Goal: Task Accomplishment & Management: Complete application form

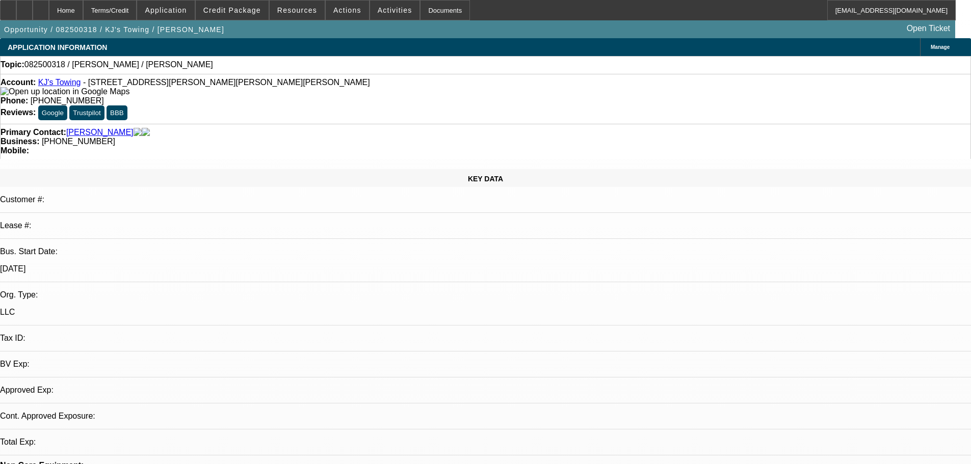
select select "0"
select select "2"
select select "0.1"
select select "4"
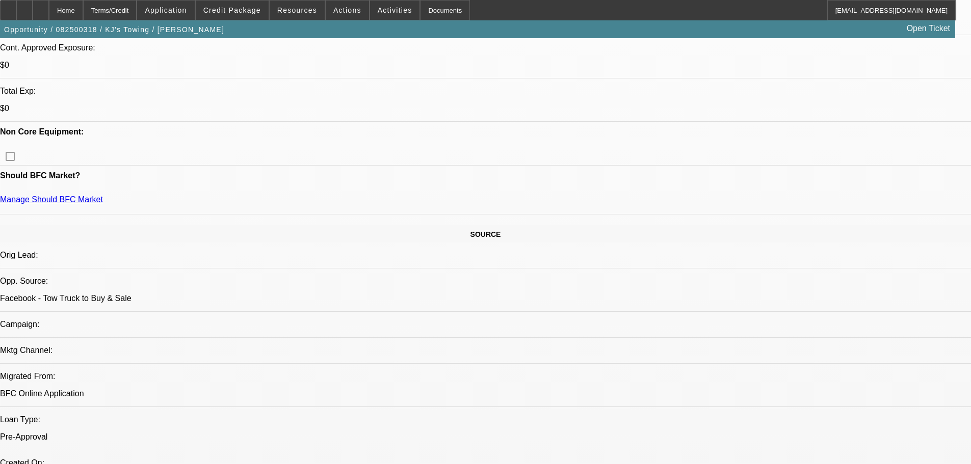
scroll to position [408, 0]
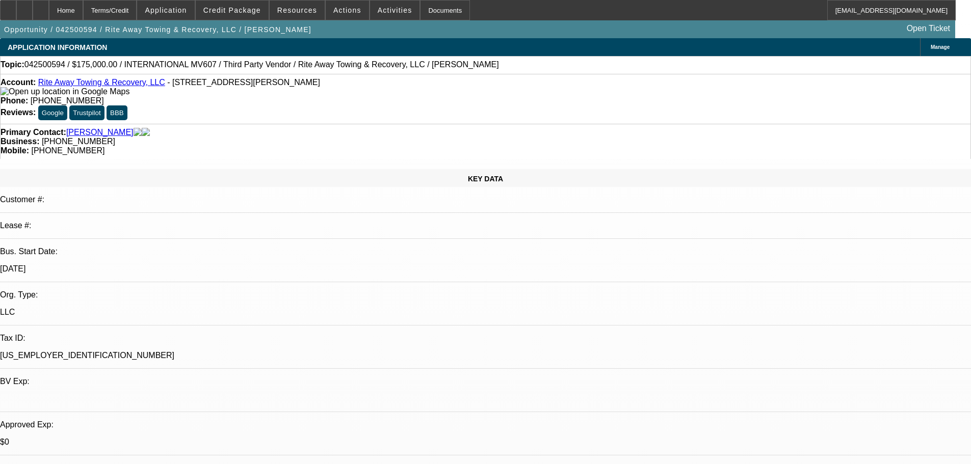
select select "0"
select select "6"
select select "0"
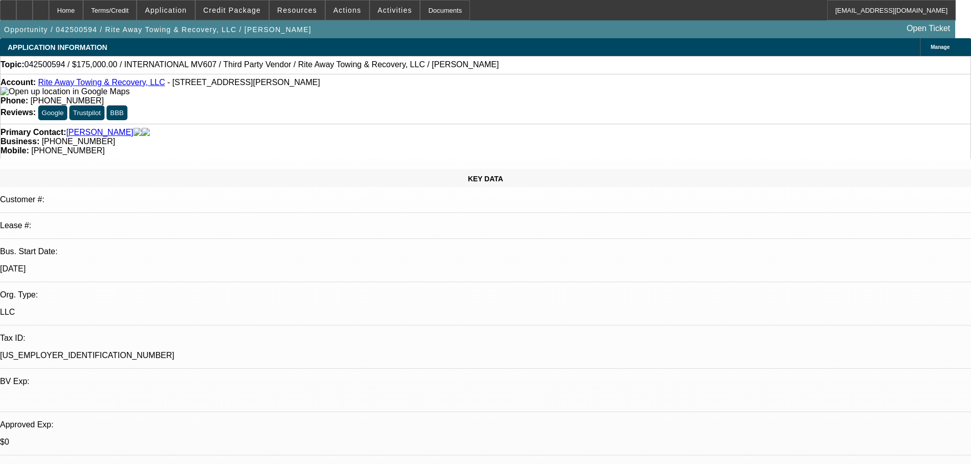
select select "0"
select select "6"
select select "0"
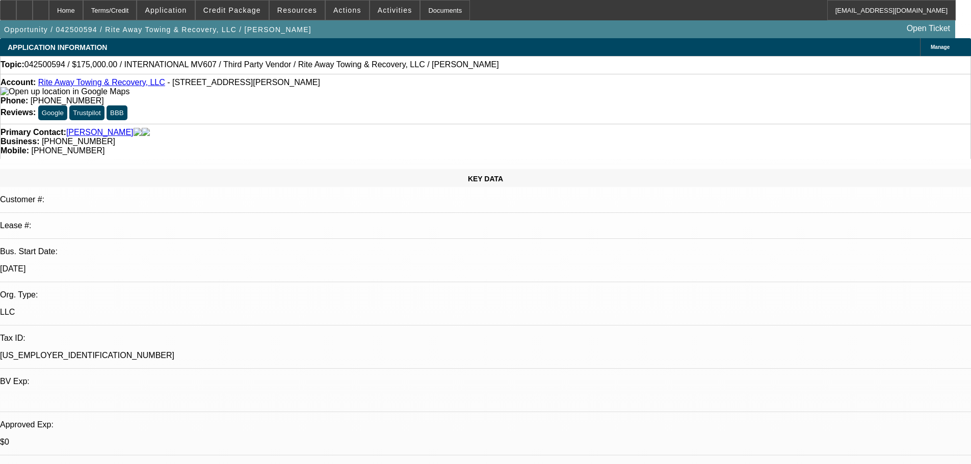
select select "0"
select select "6"
select select "0"
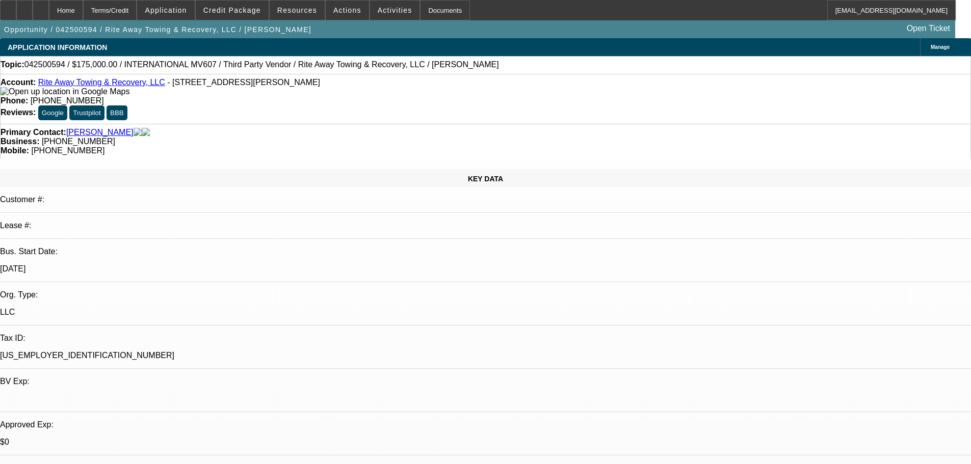
select select "6"
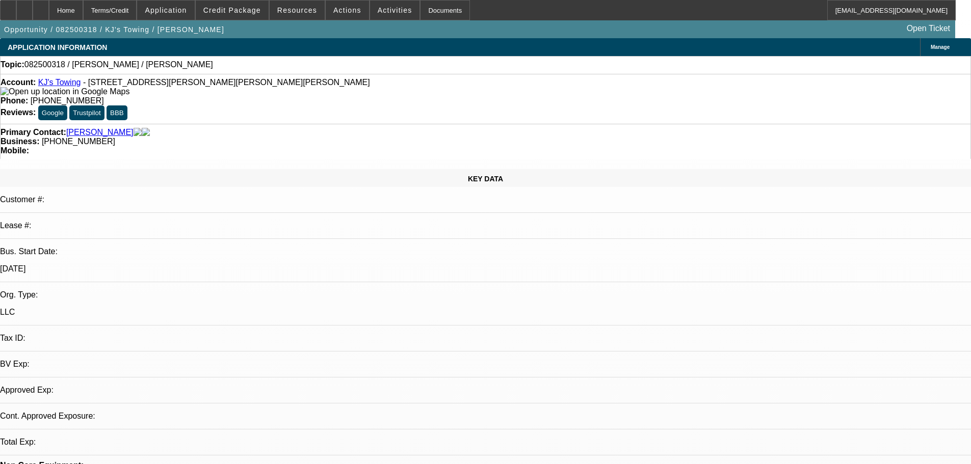
select select "0"
select select "2"
select select "0.1"
select select "1"
select select "2"
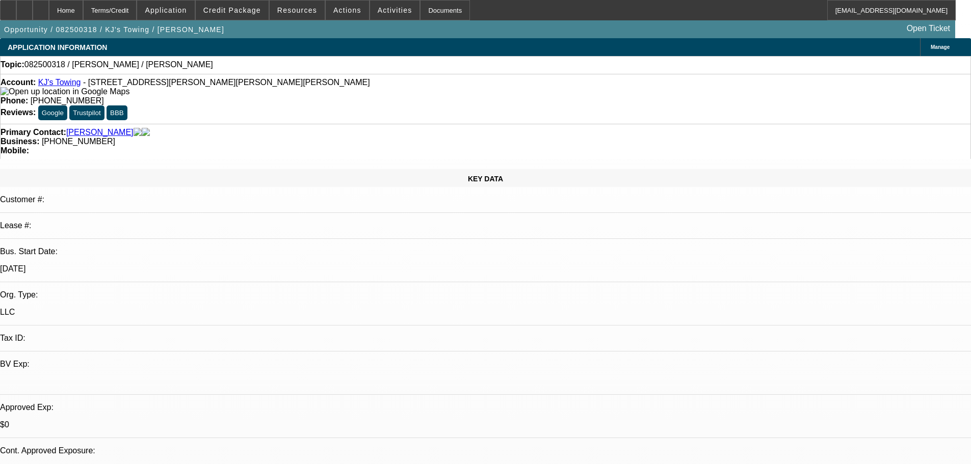
select select "4"
click at [254, 13] on span "Credit Package" at bounding box center [232, 10] width 58 height 8
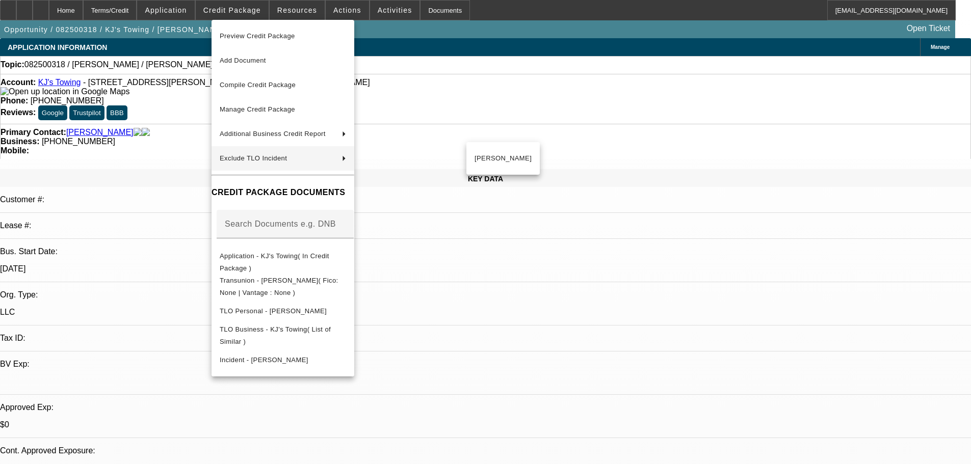
click at [521, 233] on div at bounding box center [485, 232] width 971 height 464
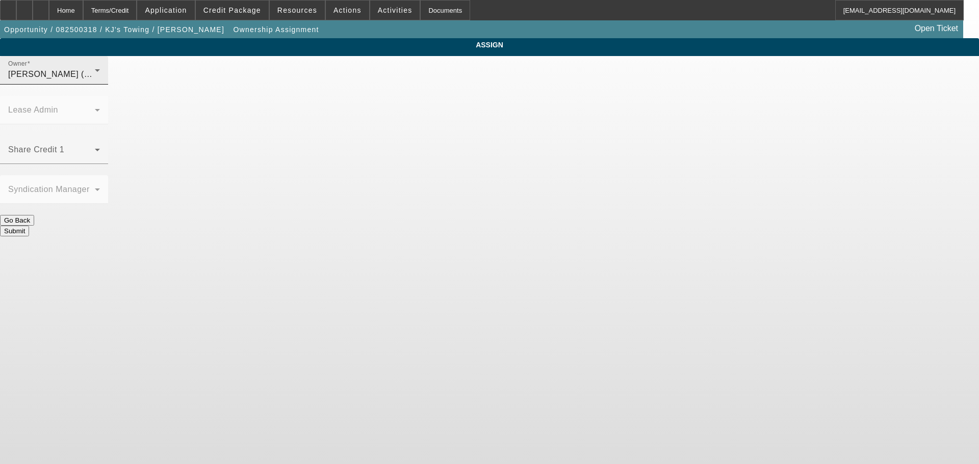
click at [108, 85] on div "Owner Culligan, Michael (Lvl 4)" at bounding box center [54, 70] width 108 height 29
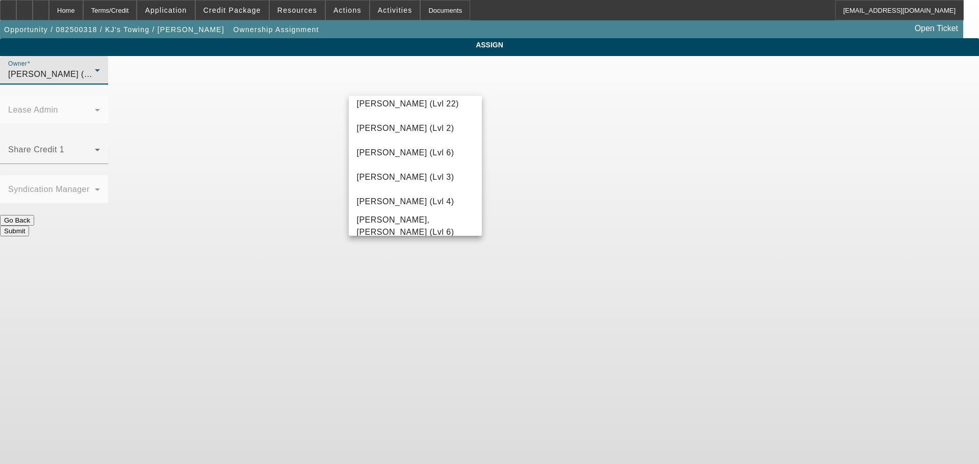
scroll to position [1488, 0]
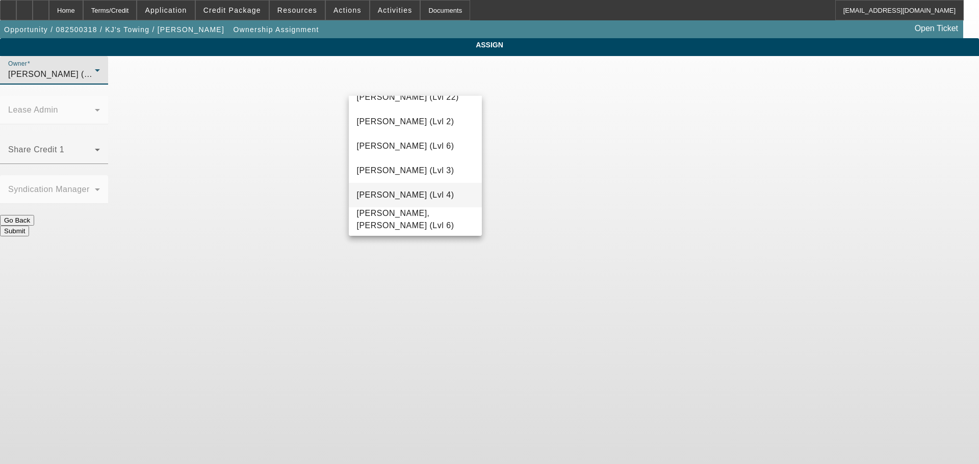
click at [398, 199] on span "Workman, Taylor (Lvl 4)" at bounding box center [405, 195] width 97 height 12
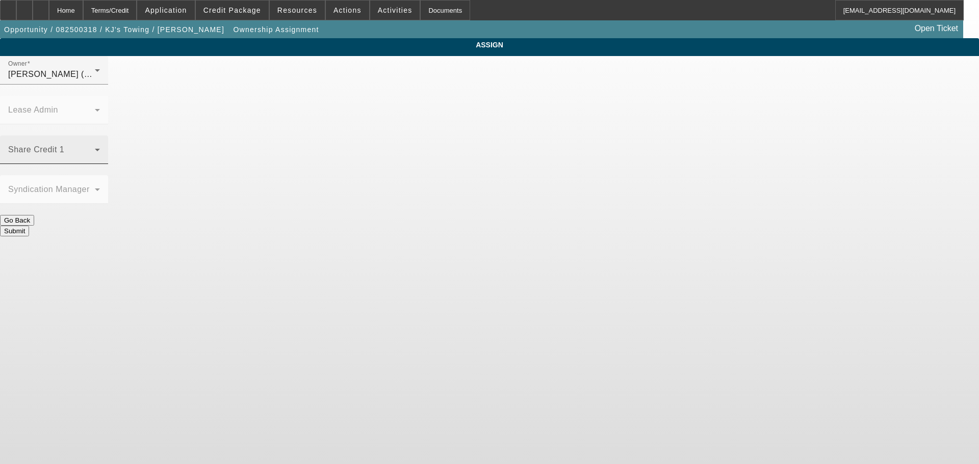
click at [100, 136] on div "Share Credit 1" at bounding box center [54, 150] width 92 height 29
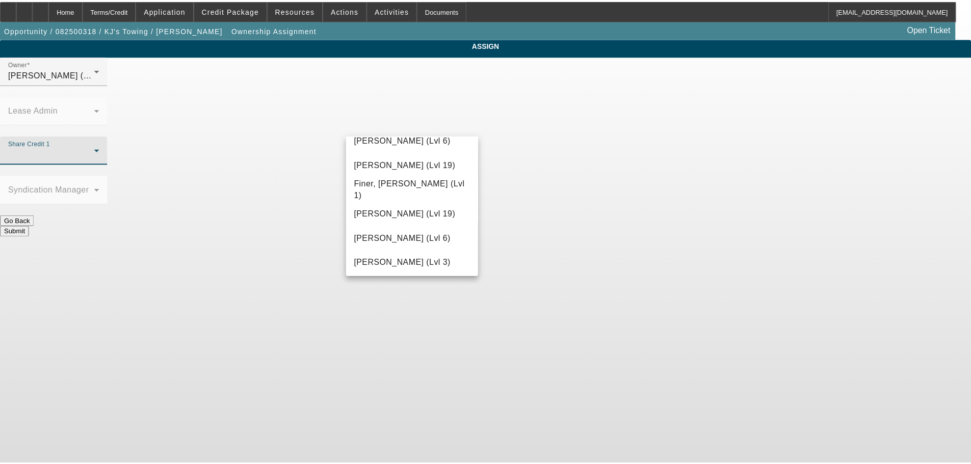
scroll to position [204, 0]
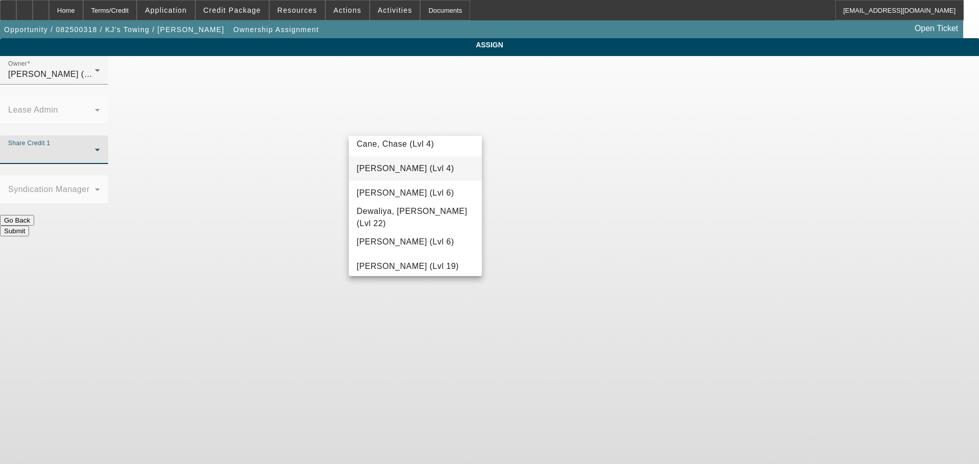
click at [407, 173] on span "Culligan, Michael (Lvl 4)" at bounding box center [405, 169] width 97 height 12
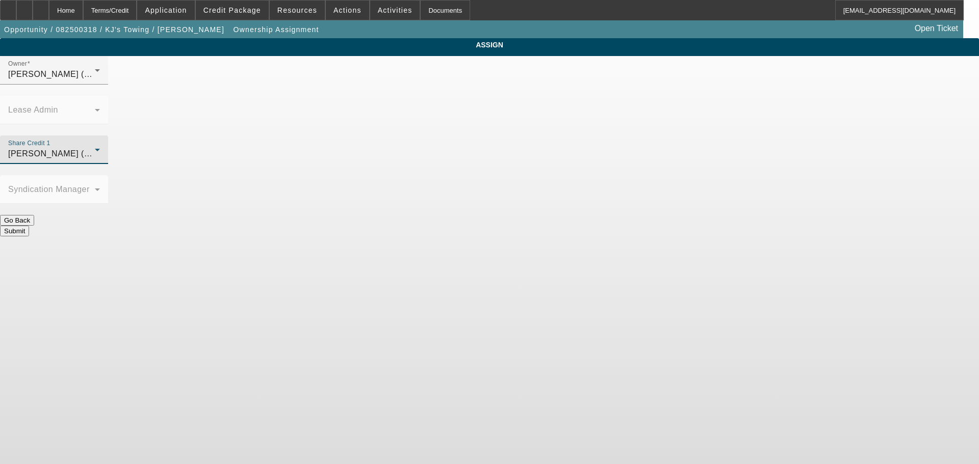
click at [570, 221] on body "Home Terms/Credit Application Credit Package Resources Actions Activities Docum…" at bounding box center [489, 232] width 979 height 464
click at [29, 226] on button "Submit" at bounding box center [14, 231] width 29 height 11
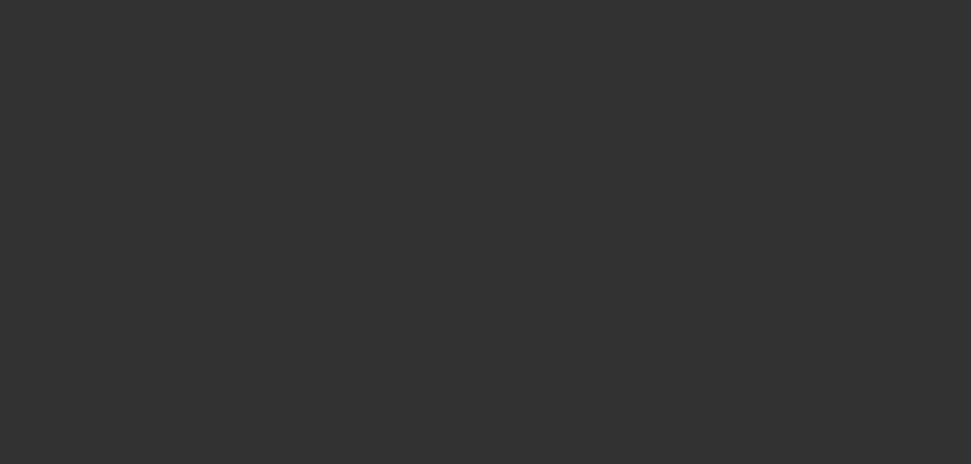
select select "0"
select select "2"
select select "0.1"
select select "4"
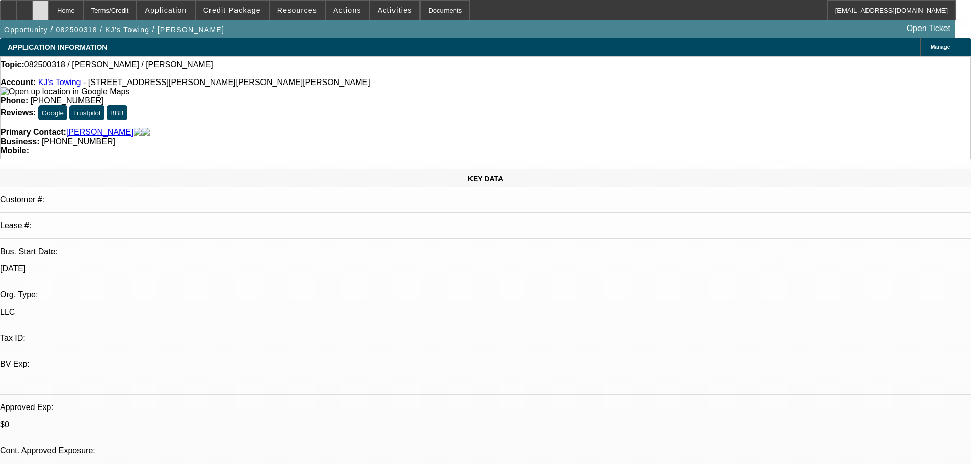
click at [49, 16] on div at bounding box center [41, 10] width 16 height 20
select select "0"
select select "2"
select select "0.1"
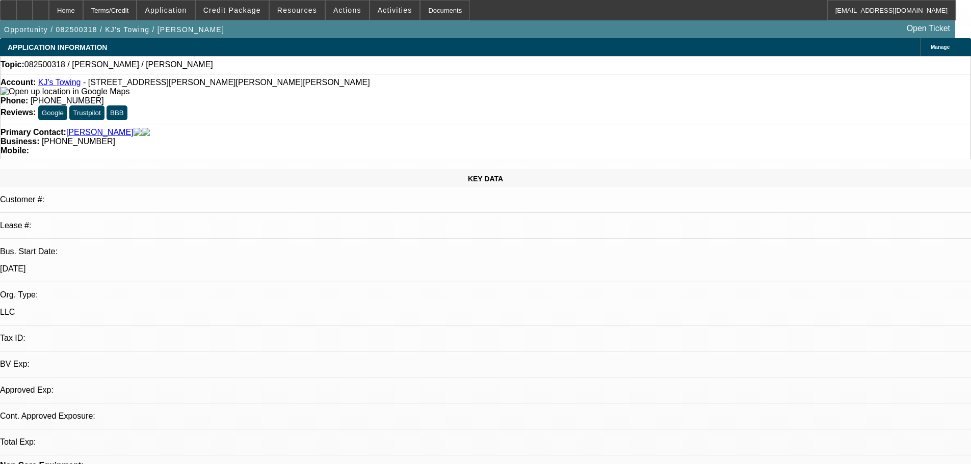
select select "4"
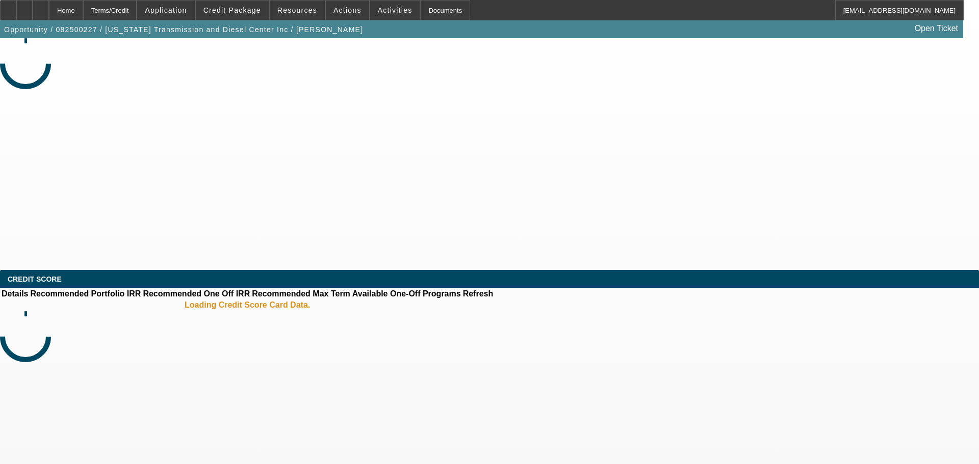
select select "0"
select select "2"
select select "0.1"
select select "4"
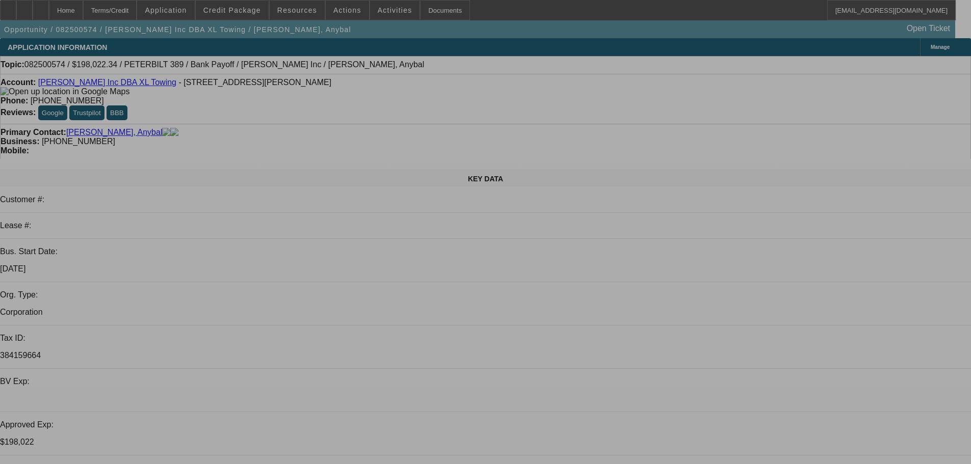
select select "0"
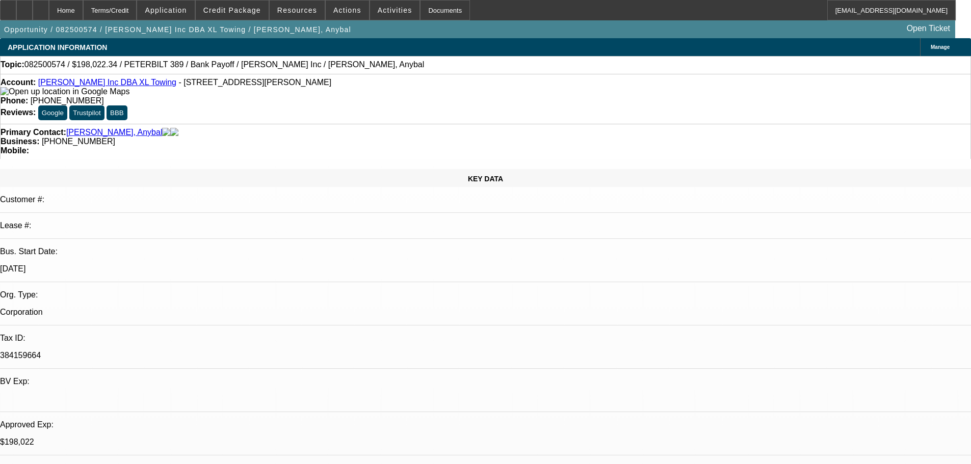
select select "2"
select select "0.15"
select select "16"
select select "0"
select select "2"
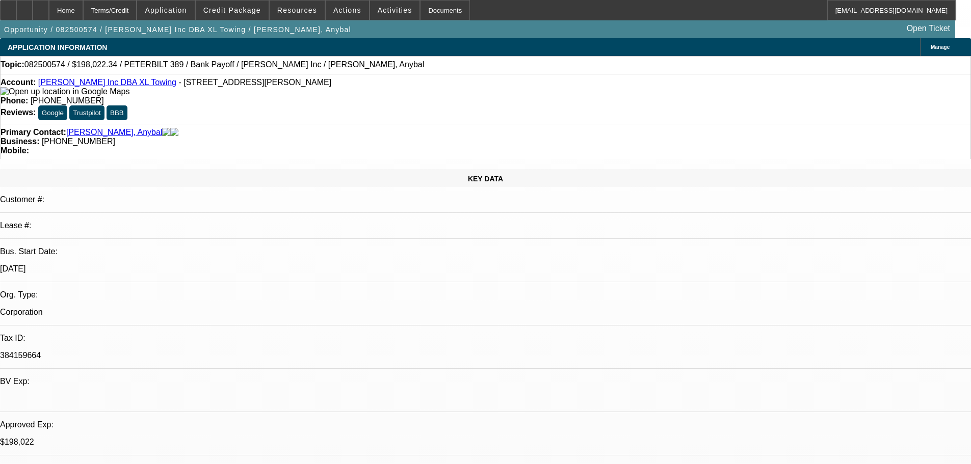
select select "0.15"
select select "16"
select select "0"
select select "2"
select select "0.15"
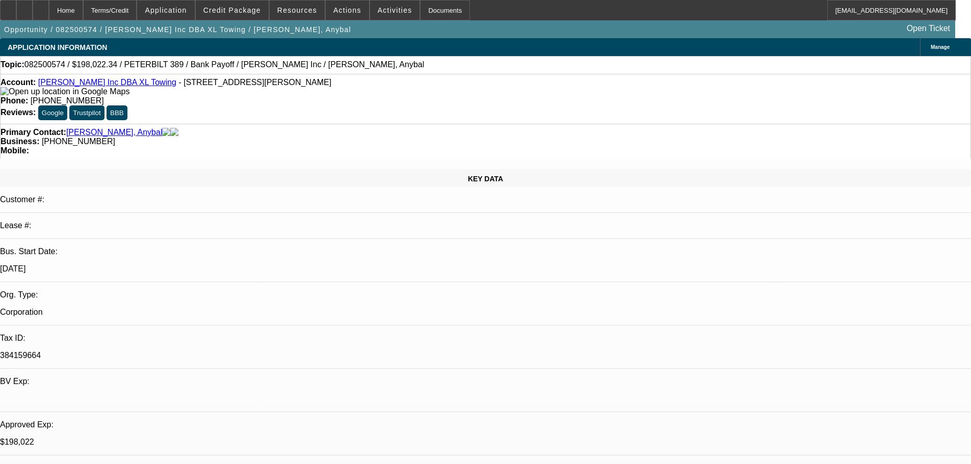
select select "4"
select select "0"
select select "2"
select select "0.15"
select select "4"
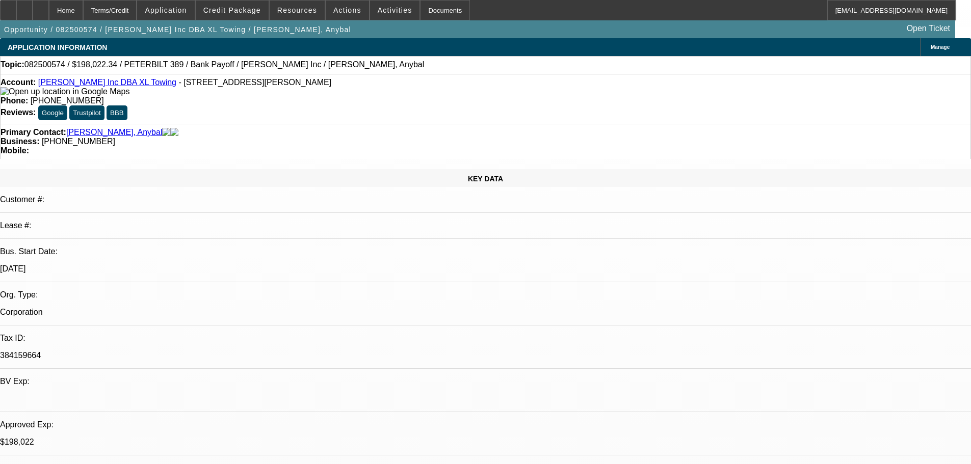
drag, startPoint x: 402, startPoint y: 83, endPoint x: 356, endPoint y: 91, distance: 47.1
click at [356, 91] on div "Account: Yepez Inc DBA XL Towing - 2580 N Fitzsimmons Ave, Rialto, CA 92377 Pho…" at bounding box center [485, 99] width 971 height 50
copy span "[PHONE_NUMBER]"
drag, startPoint x: 806, startPoint y: 145, endPoint x: 763, endPoint y: 146, distance: 42.8
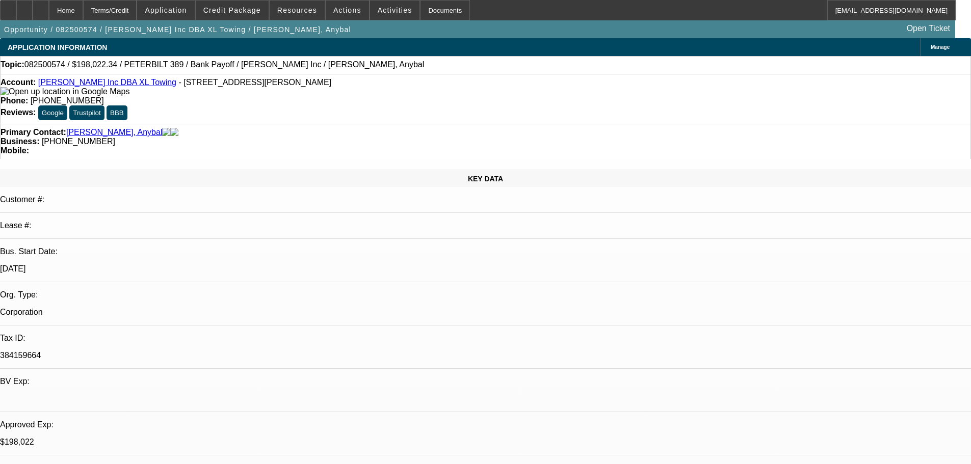
copy b "(909) 213-4890"
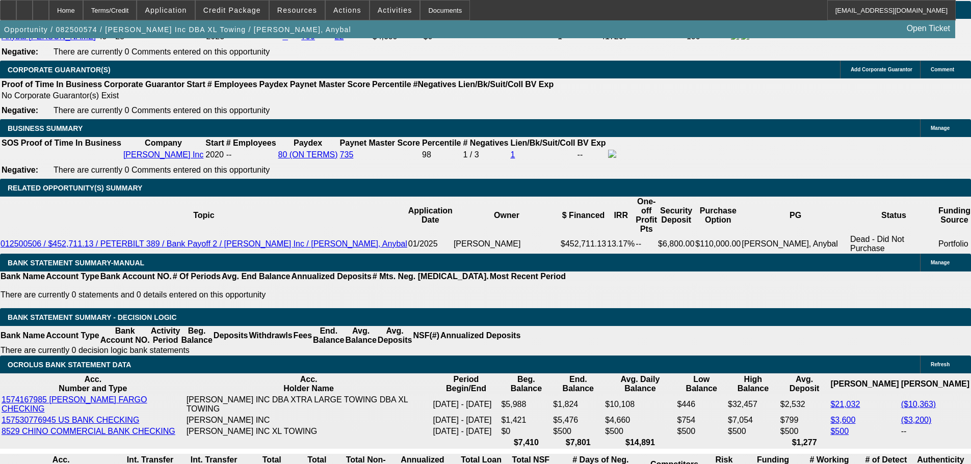
scroll to position [1733, 0]
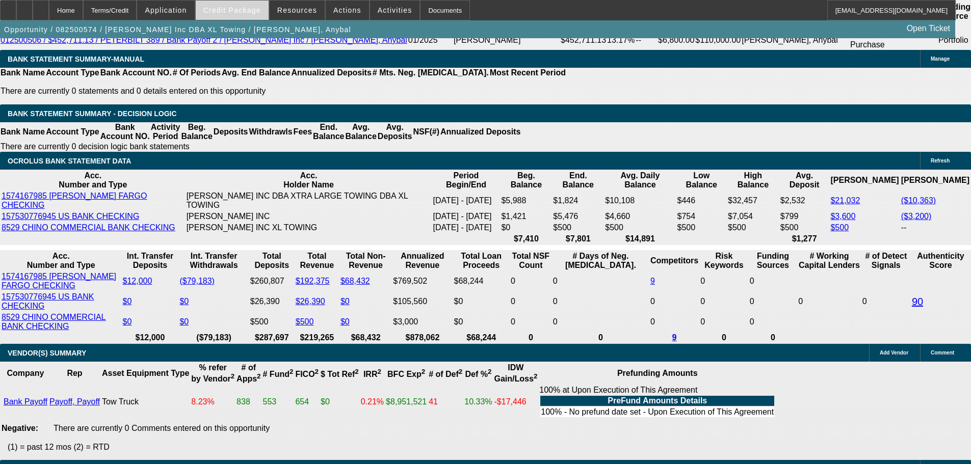
click at [255, 9] on span "Credit Package" at bounding box center [232, 10] width 58 height 8
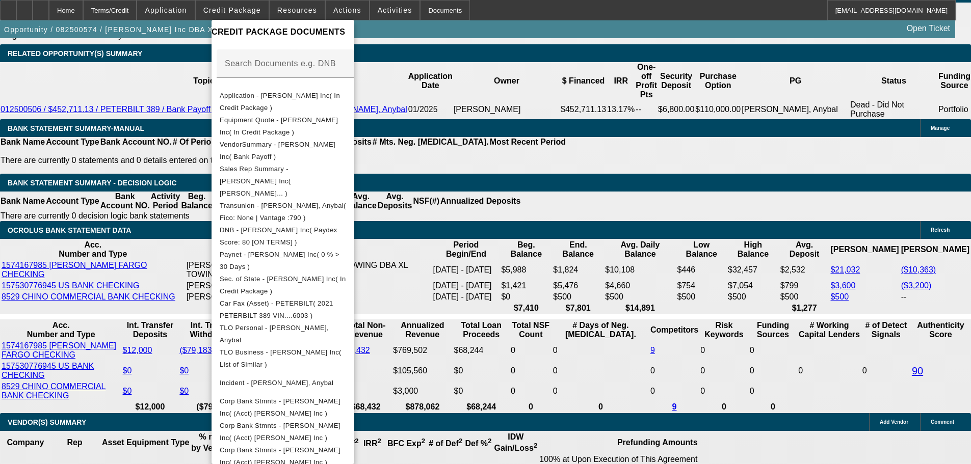
scroll to position [1631, 0]
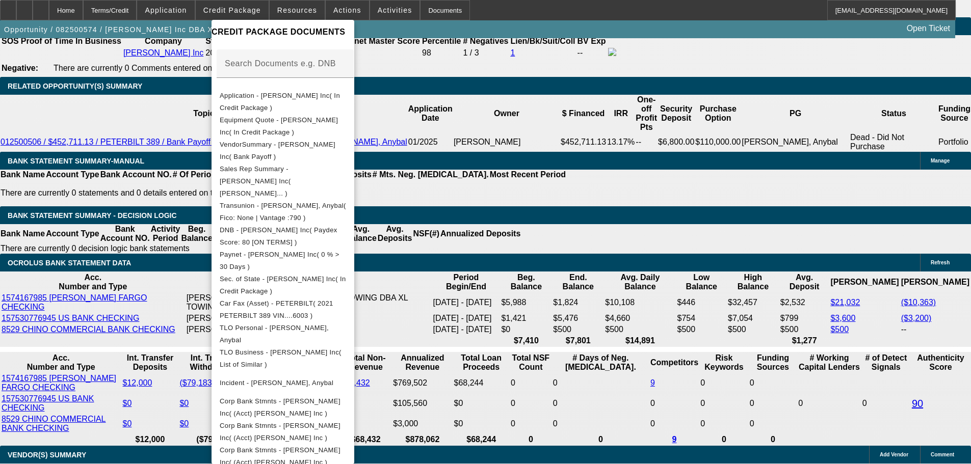
click at [91, 179] on div at bounding box center [485, 232] width 971 height 464
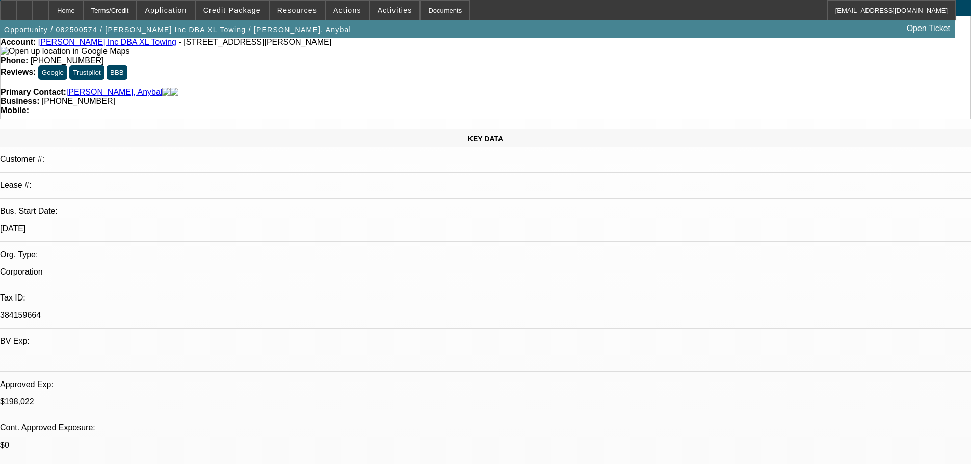
scroll to position [0, 0]
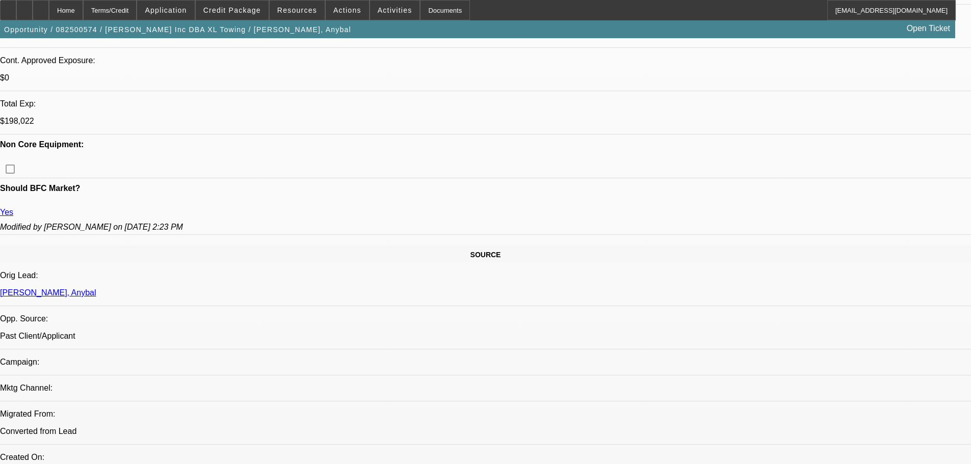
scroll to position [510, 0]
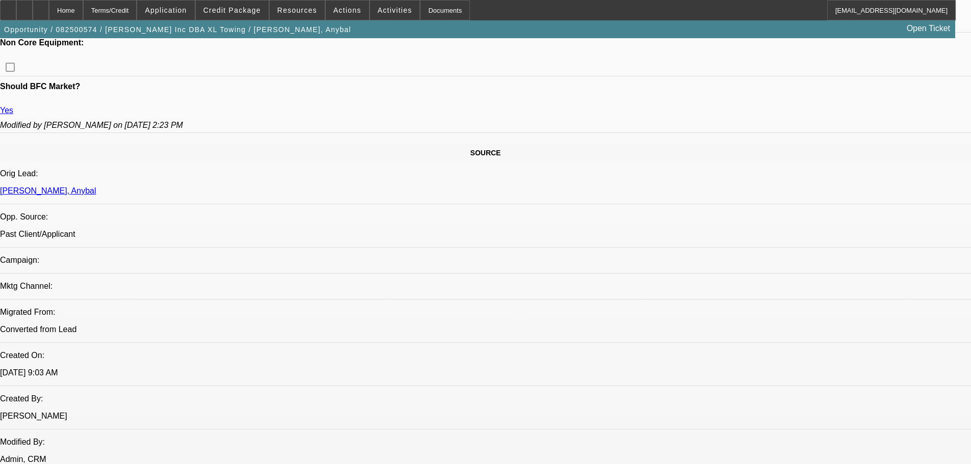
drag, startPoint x: 240, startPoint y: 179, endPoint x: 251, endPoint y: 180, distance: 11.3
drag, startPoint x: 264, startPoint y: 180, endPoint x: 236, endPoint y: 180, distance: 28.5
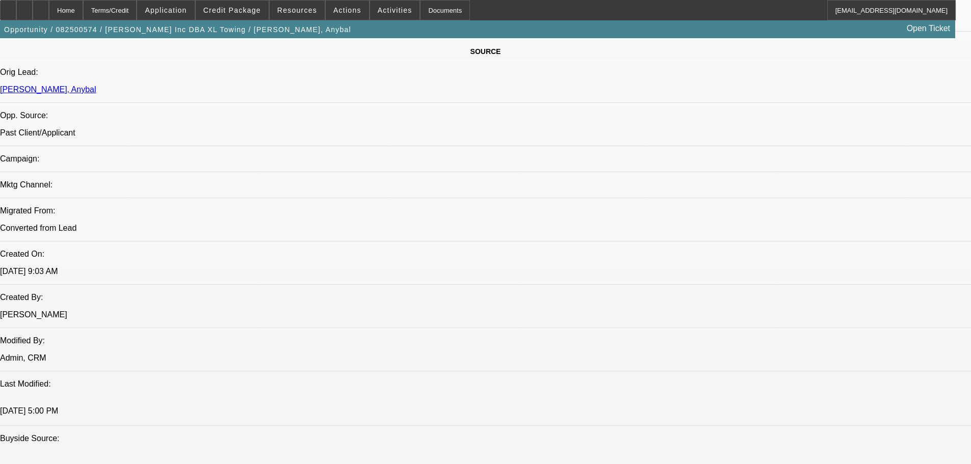
scroll to position [612, 0]
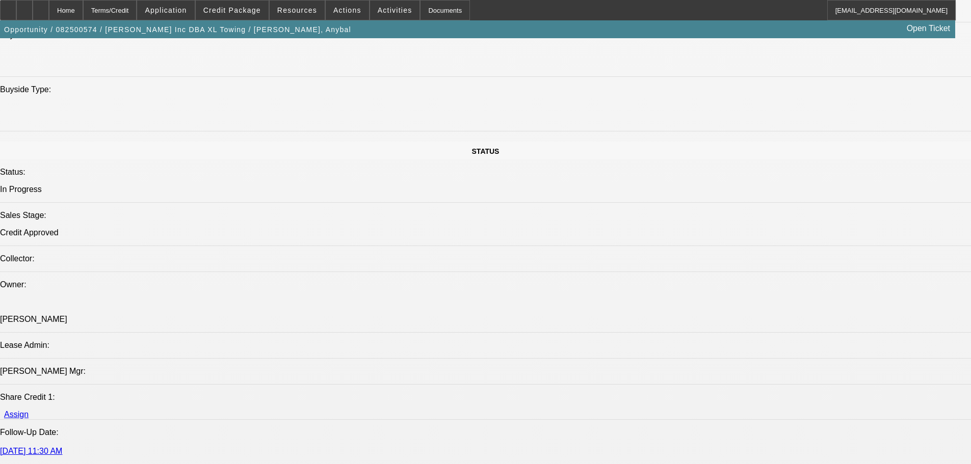
scroll to position [0, 0]
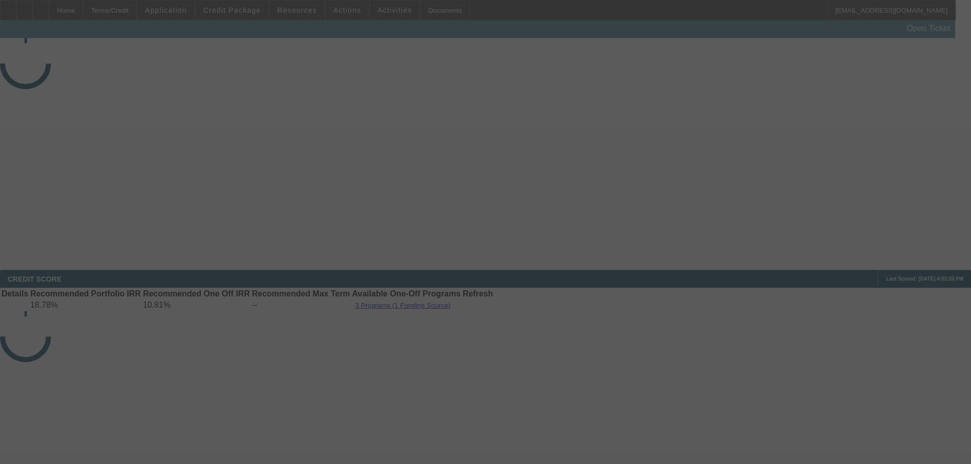
select select "0"
select select "2"
select select "0.15"
select select "16"
select select "0"
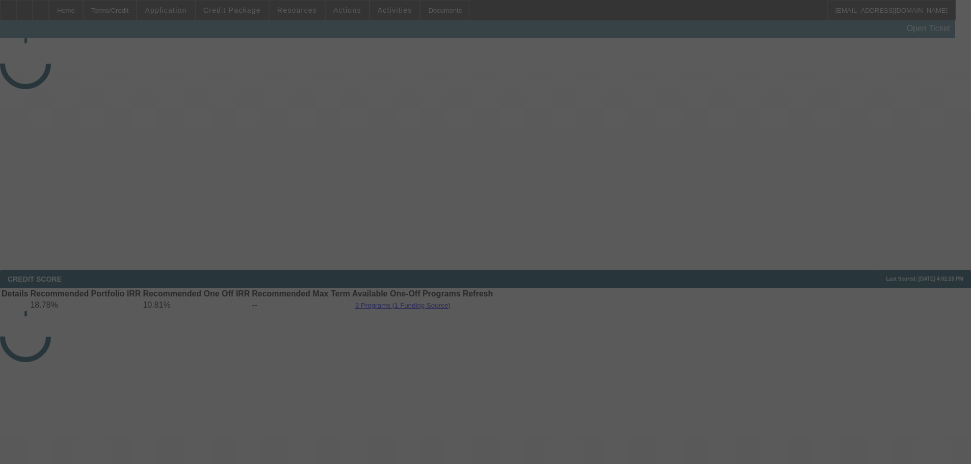
select select "2"
select select "0.15"
select select "16"
select select "0"
select select "2"
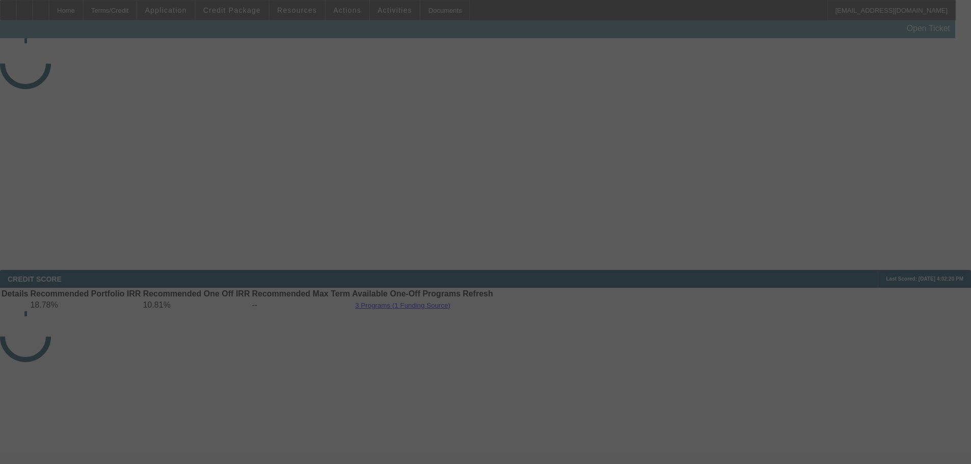
select select "0.15"
select select "4"
select select "0"
select select "2"
select select "0.15"
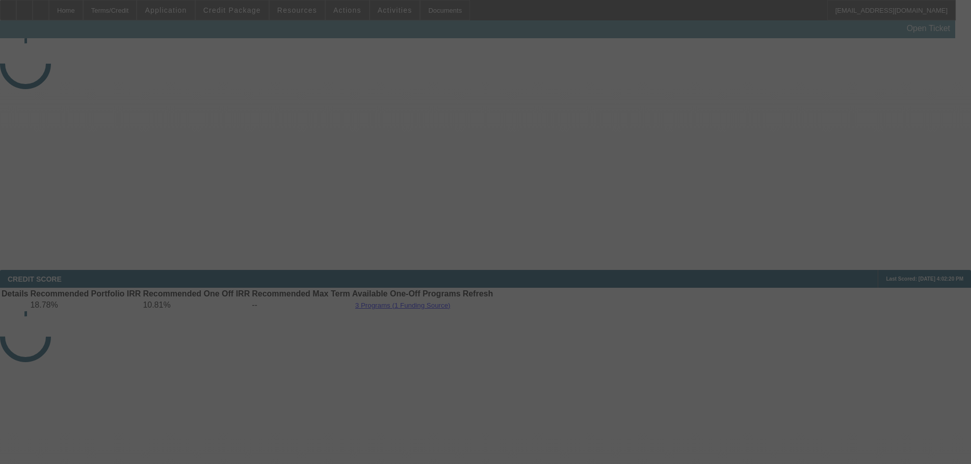
select select "4"
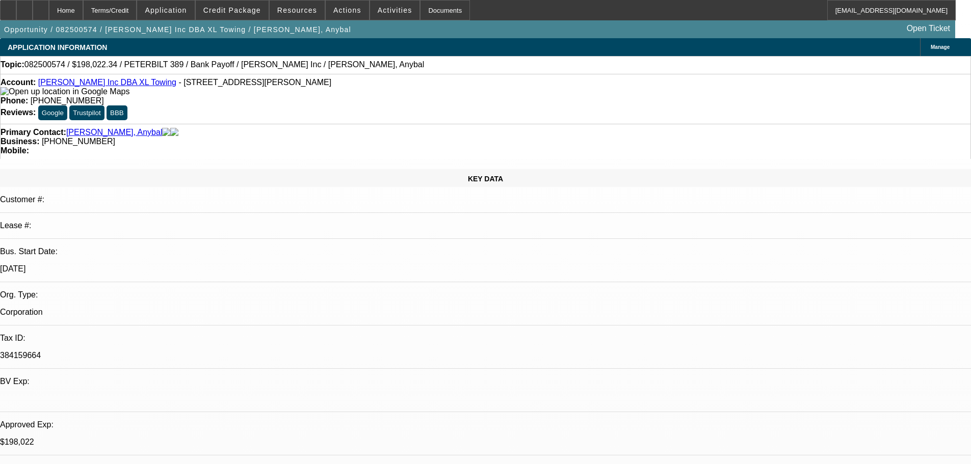
click at [66, 85] on link "[PERSON_NAME] Inc DBA XL Towing" at bounding box center [107, 82] width 138 height 9
